Goal: Task Accomplishment & Management: Manage account settings

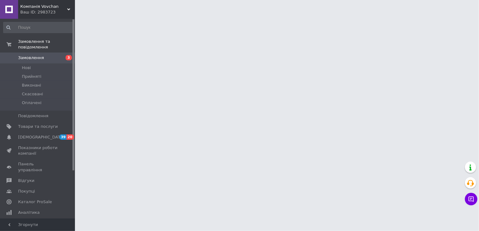
click at [170, 16] on html "Компанія Vovchan Ваш ID: 2983723 Сайт Компанія Vovchan Кабінет покупця Перевіри…" at bounding box center [239, 8] width 479 height 16
